Goal: Task Accomplishment & Management: Manage account settings

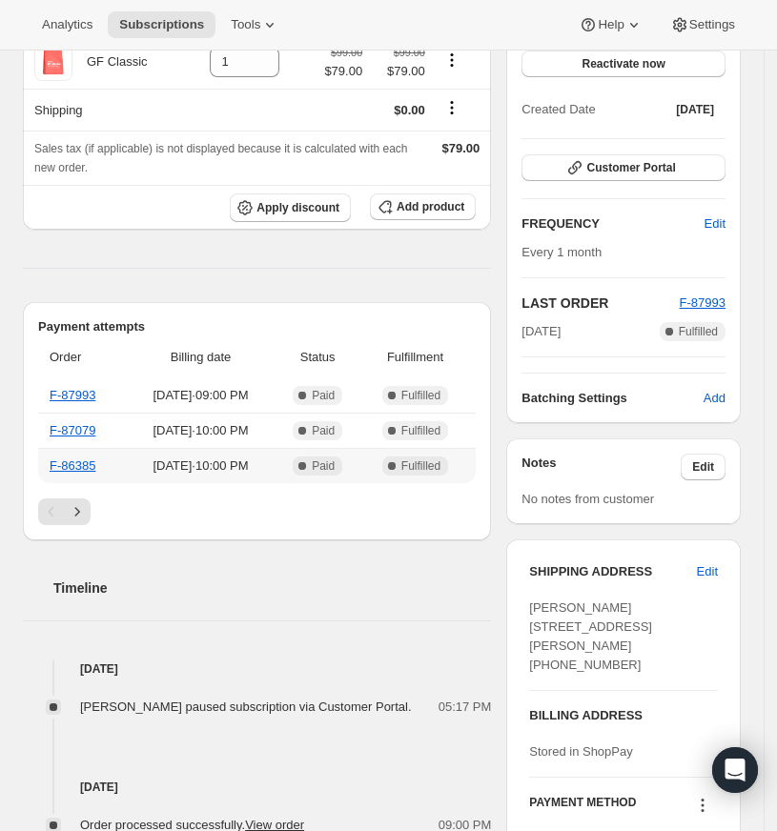
scroll to position [358, 0]
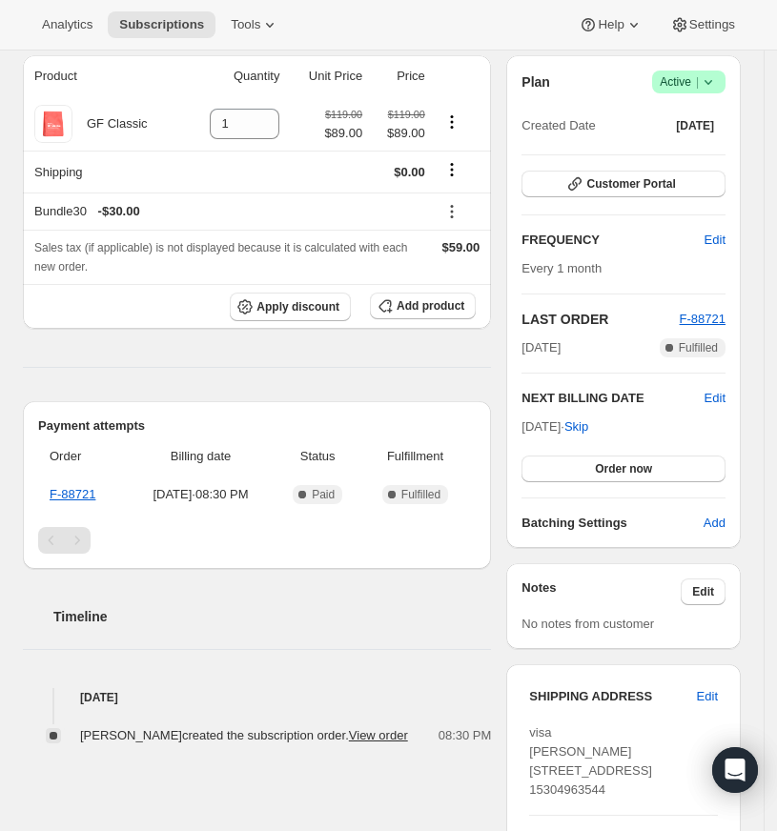
scroll to position [127, 0]
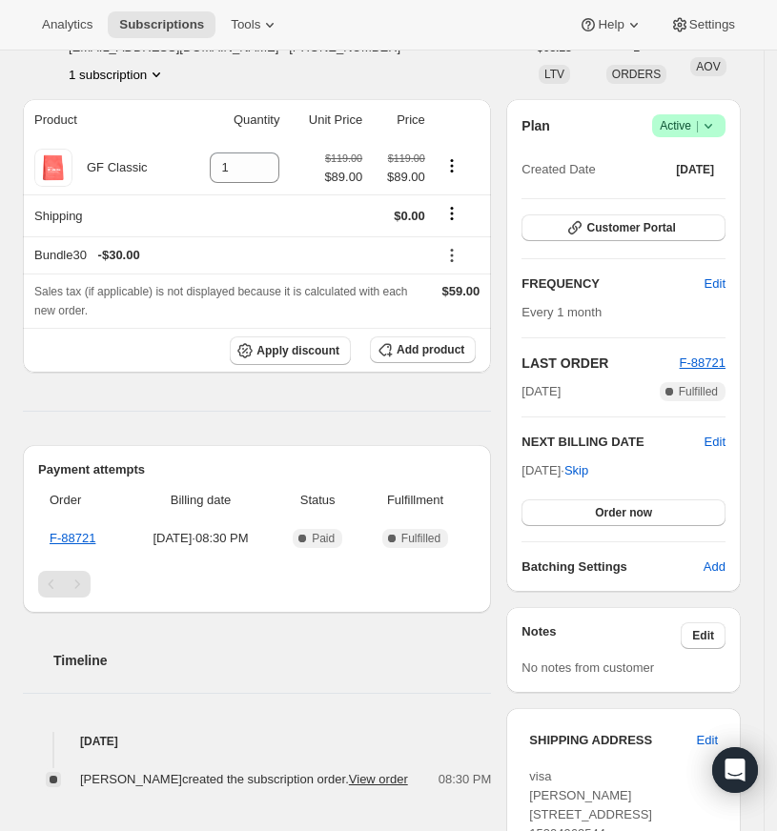
click at [725, 114] on span "Success Active |" at bounding box center [688, 125] width 73 height 23
click at [703, 190] on span "Cancel subscription" at bounding box center [694, 196] width 108 height 14
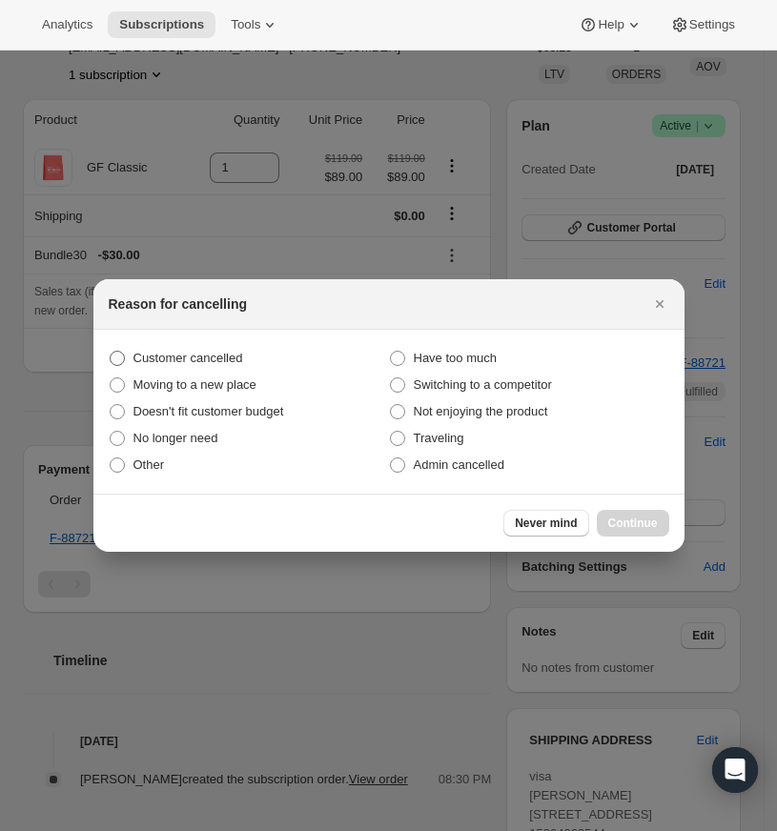
click at [221, 357] on span "Customer cancelled" at bounding box center [188, 358] width 110 height 14
click at [111, 352] on input "Customer cancelled" at bounding box center [110, 351] width 1 height 1
radio input "true"
click at [645, 520] on span "Continue" at bounding box center [633, 523] width 50 height 15
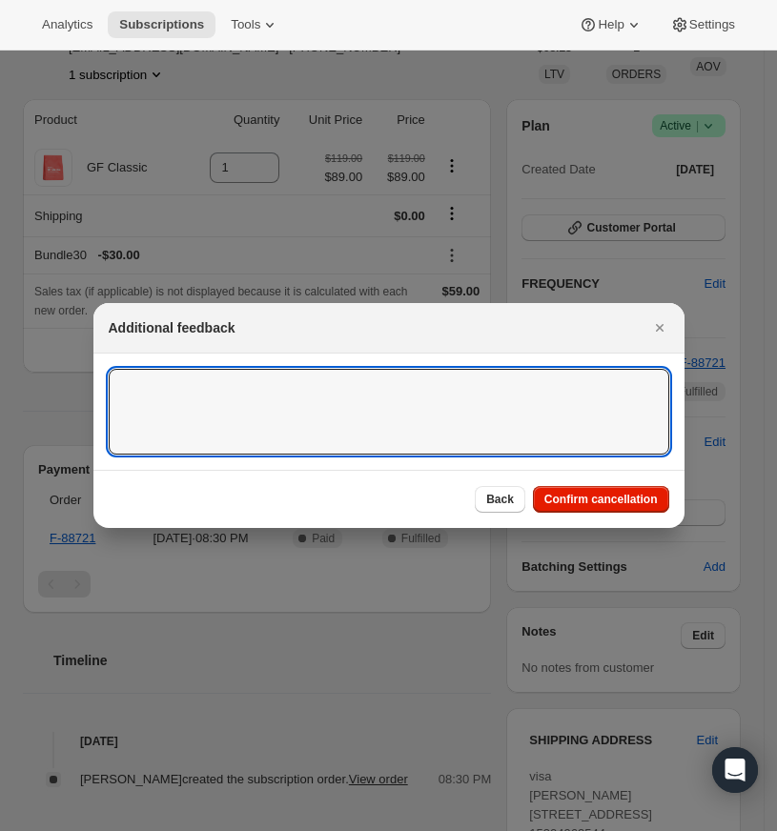
click at [184, 376] on textarea ":rbm:" at bounding box center [389, 412] width 561 height 86
type textarea "Customer requested to cancel"
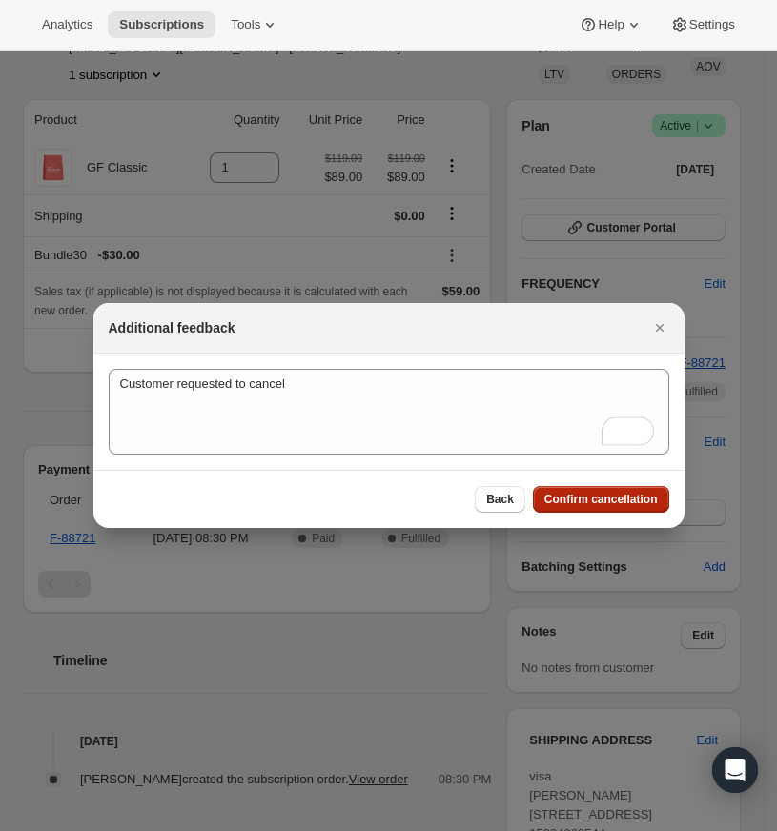
click at [622, 499] on span "Confirm cancellation" at bounding box center [600, 499] width 113 height 15
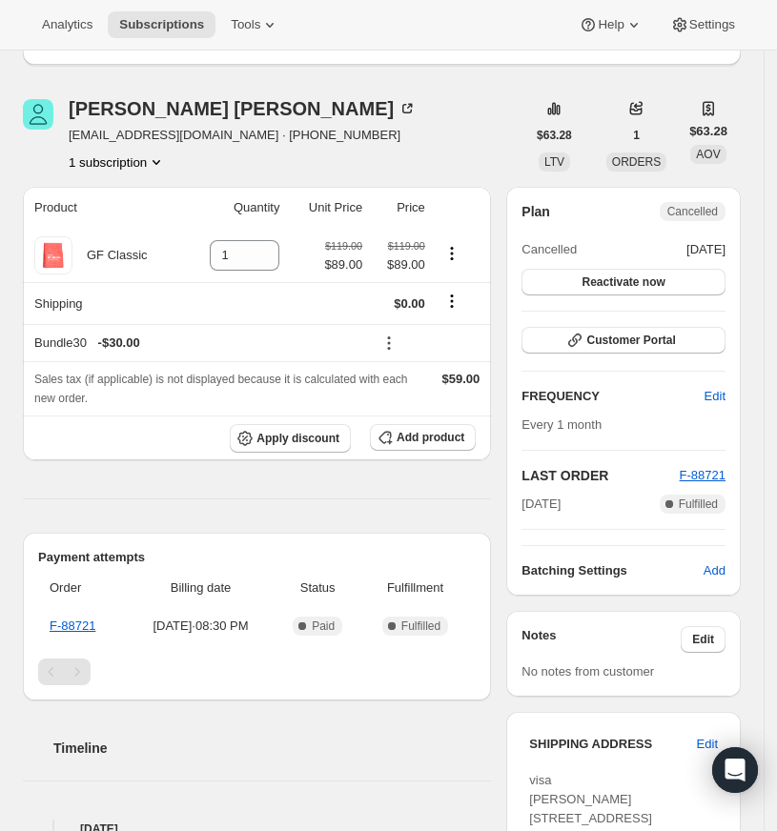
click at [248, 756] on h2 "Timeline" at bounding box center [272, 748] width 438 height 19
